Goal: Information Seeking & Learning: Learn about a topic

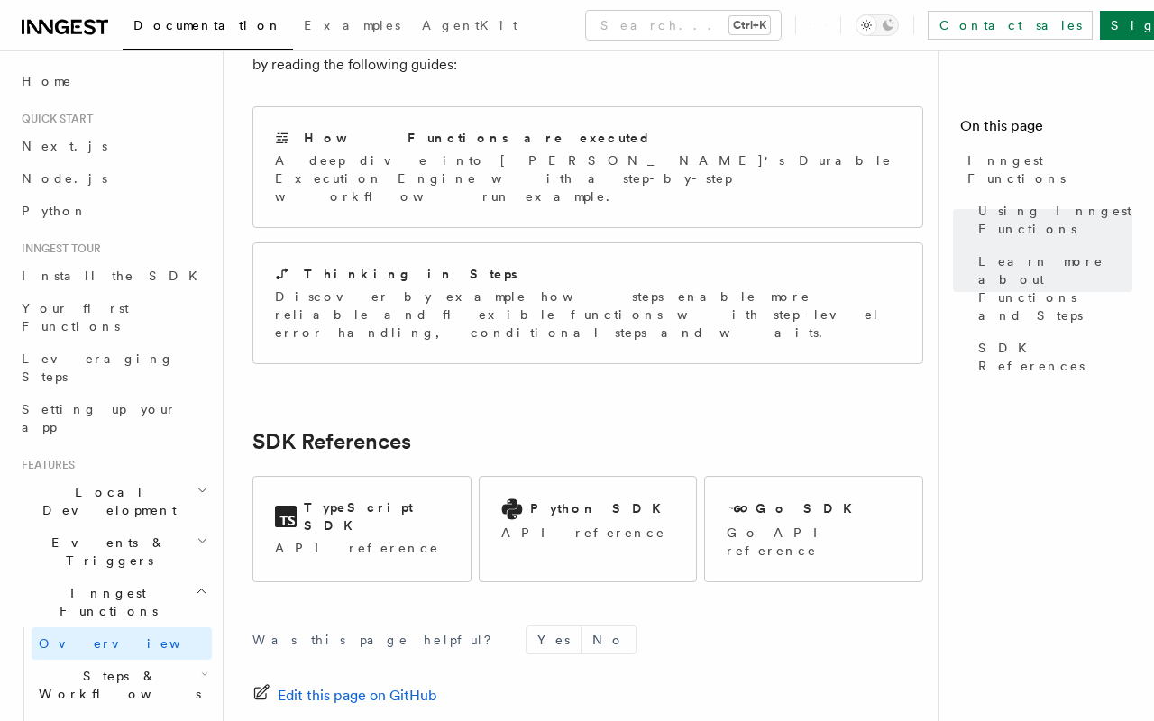
scroll to position [1431, 0]
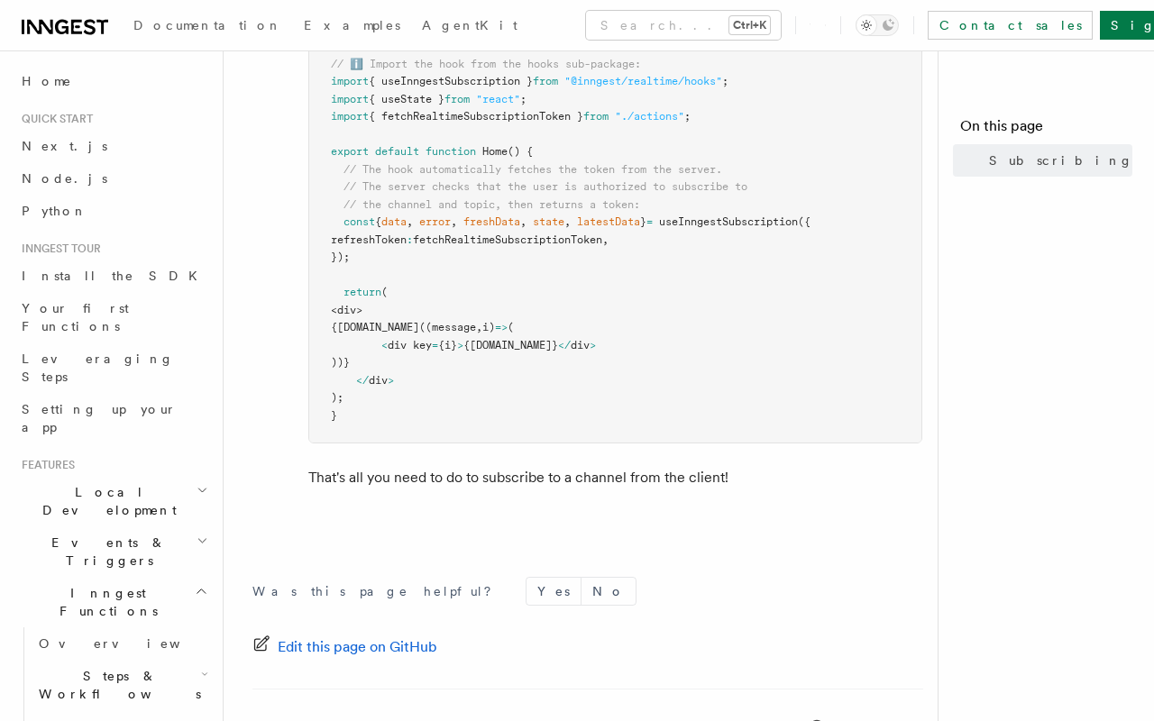
scroll to position [1365, 0]
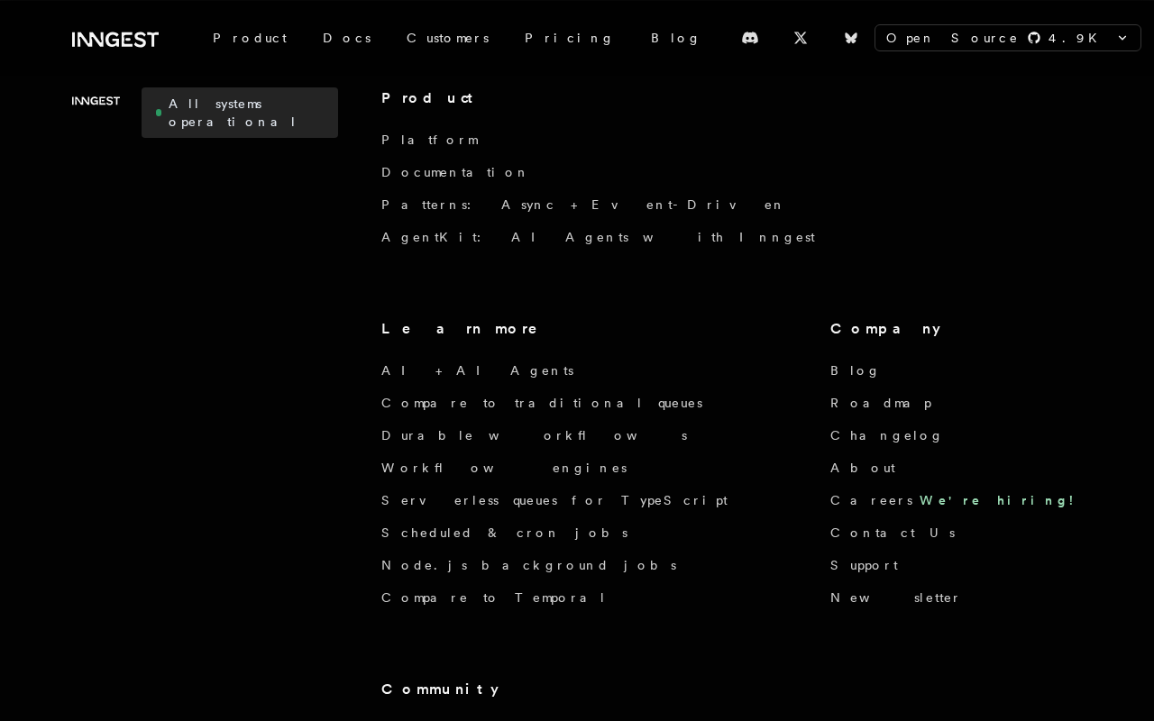
scroll to position [1820, 0]
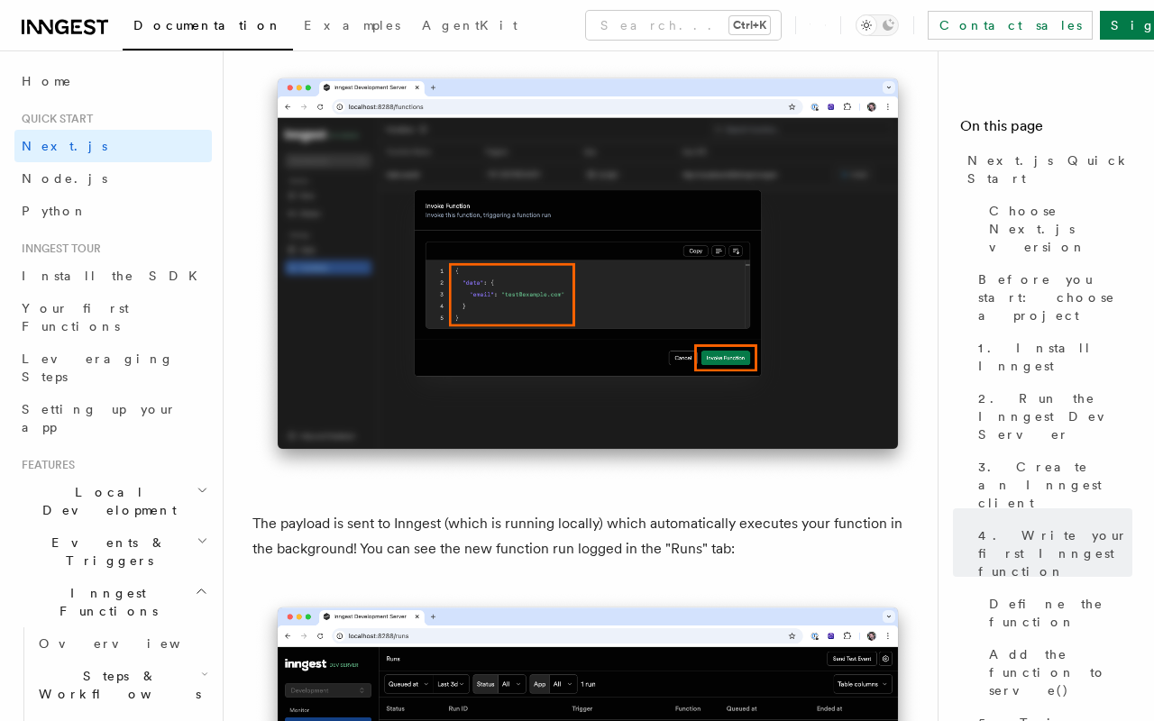
scroll to position [5655, 0]
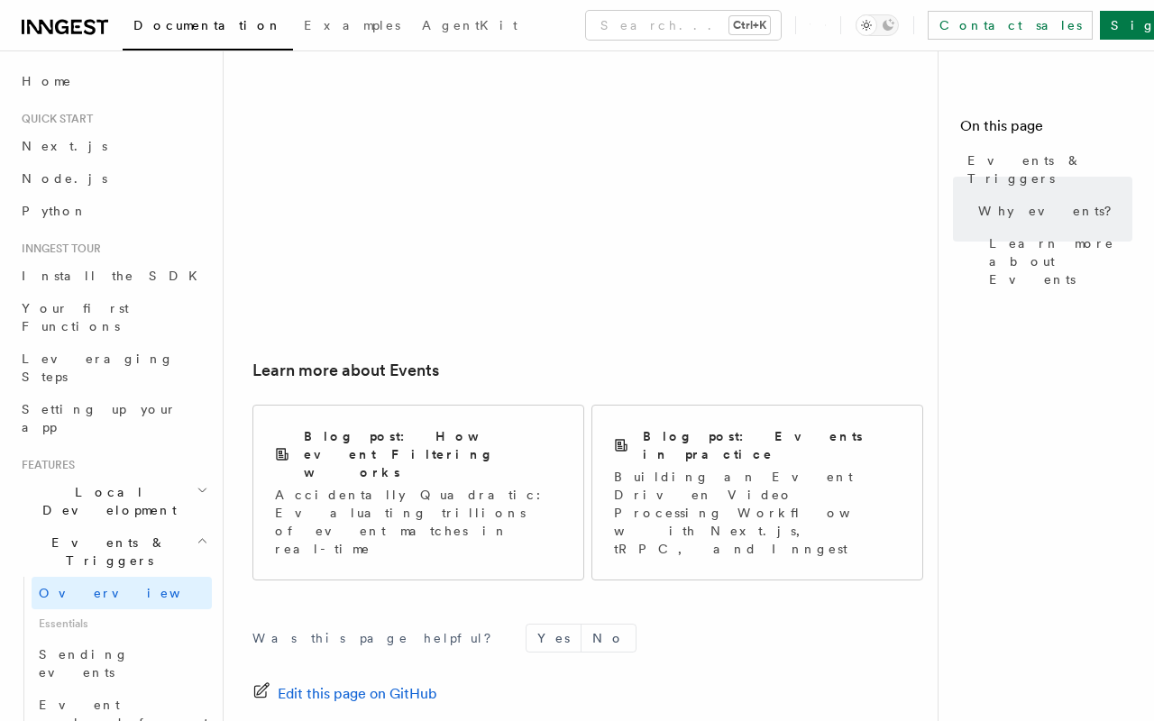
scroll to position [1211, 0]
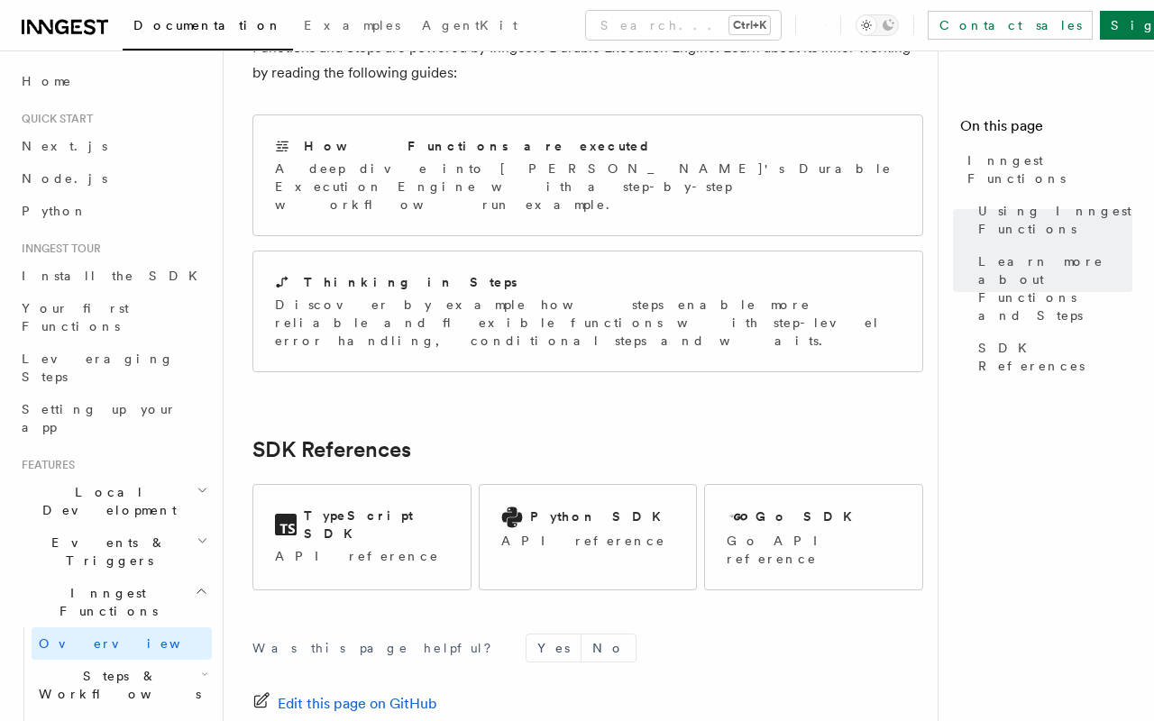
scroll to position [1431, 0]
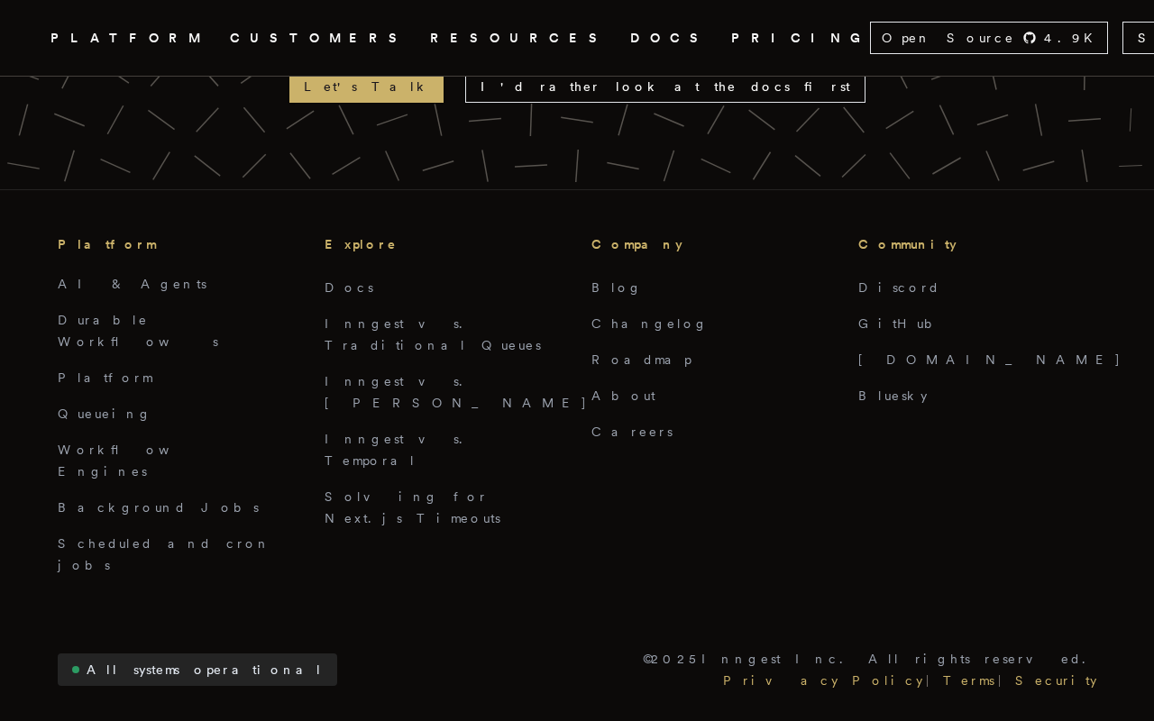
scroll to position [4445, 0]
